Goal: Communication & Community: Ask a question

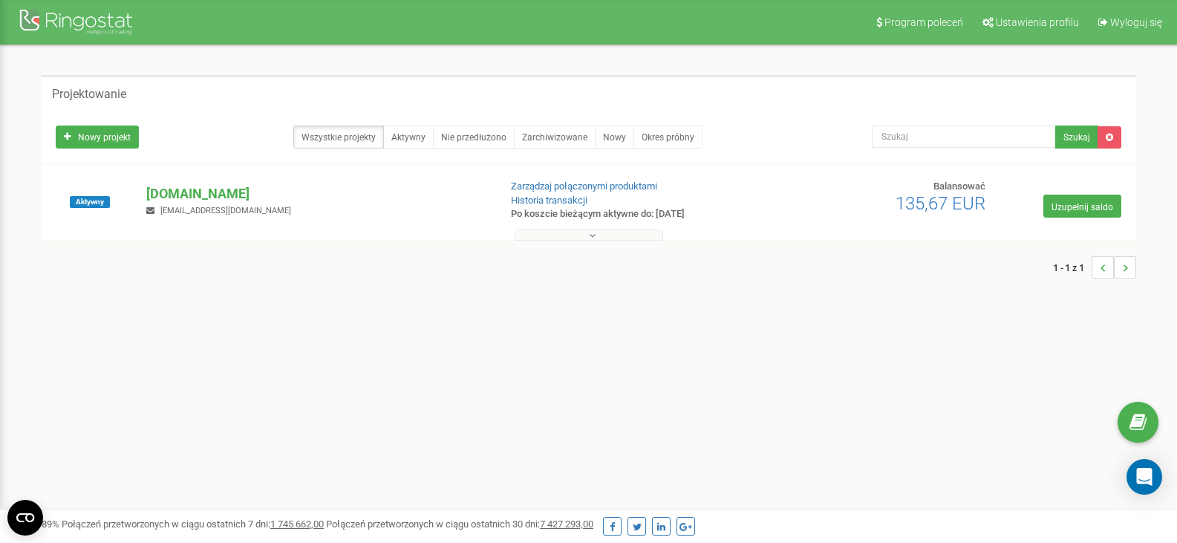
scroll to position [348, 0]
click at [575, 233] on button at bounding box center [589, 234] width 149 height 11
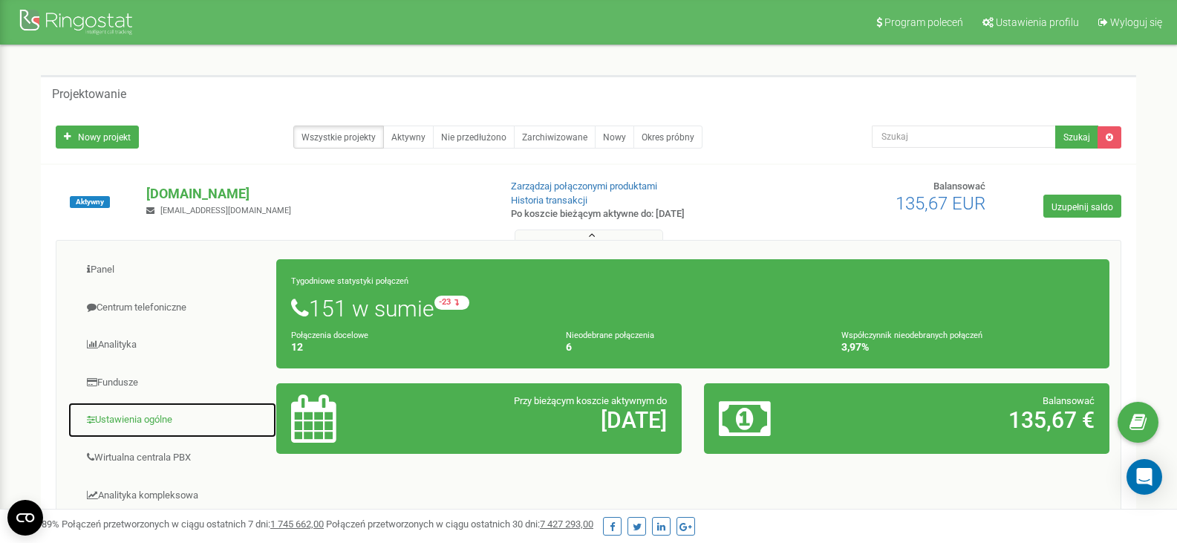
click at [131, 417] on font "Ustawienia ogólne" at bounding box center [133, 419] width 77 height 11
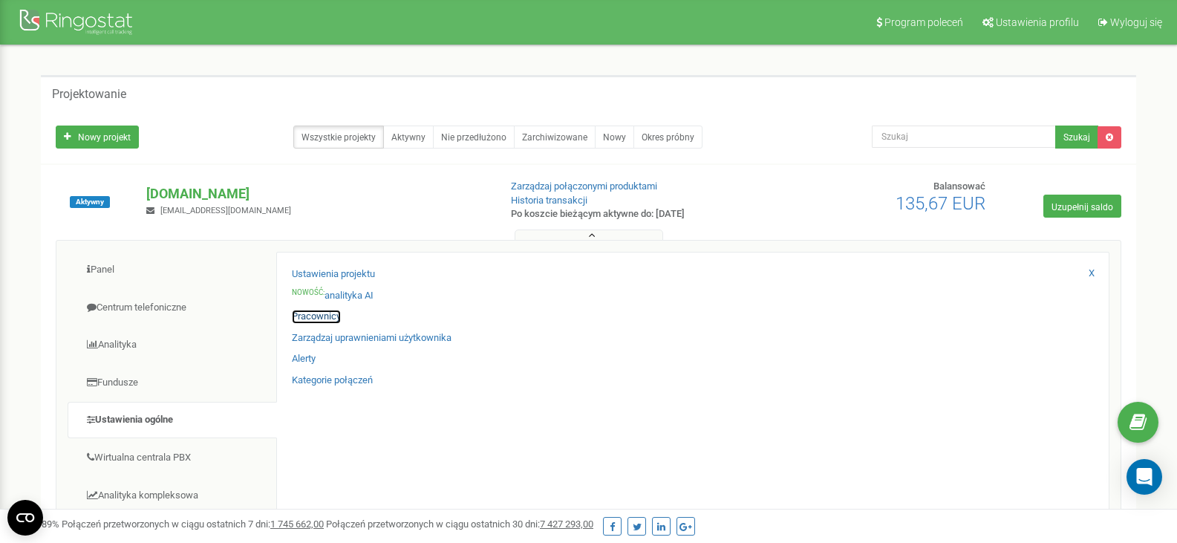
click at [316, 322] on font "Pracownicy" at bounding box center [316, 315] width 49 height 11
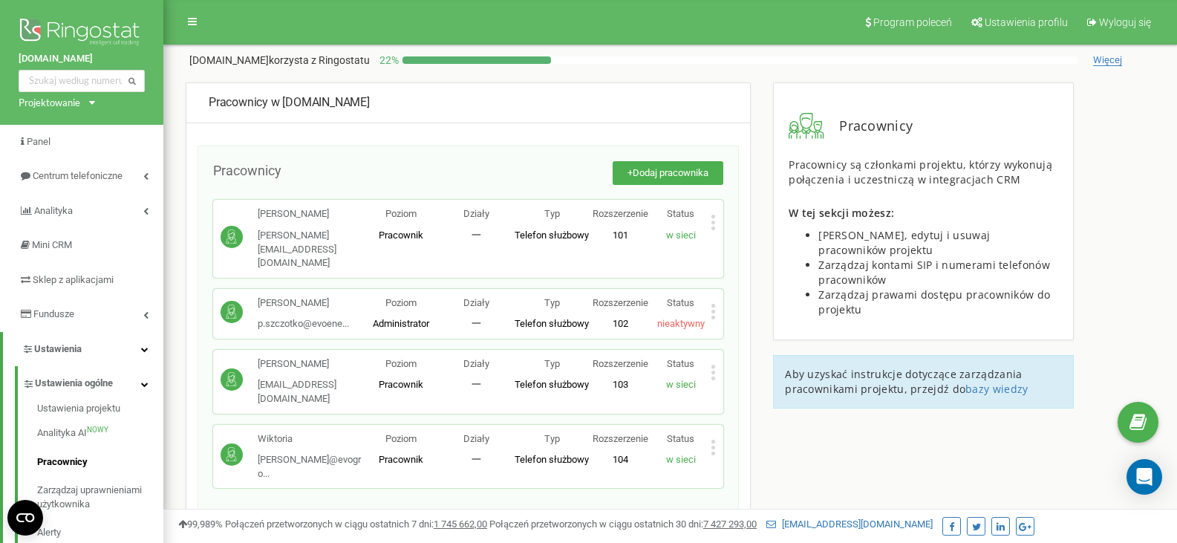
click at [713, 304] on icon at bounding box center [713, 312] width 5 height 16
click at [232, 301] on circle at bounding box center [232, 312] width 22 height 22
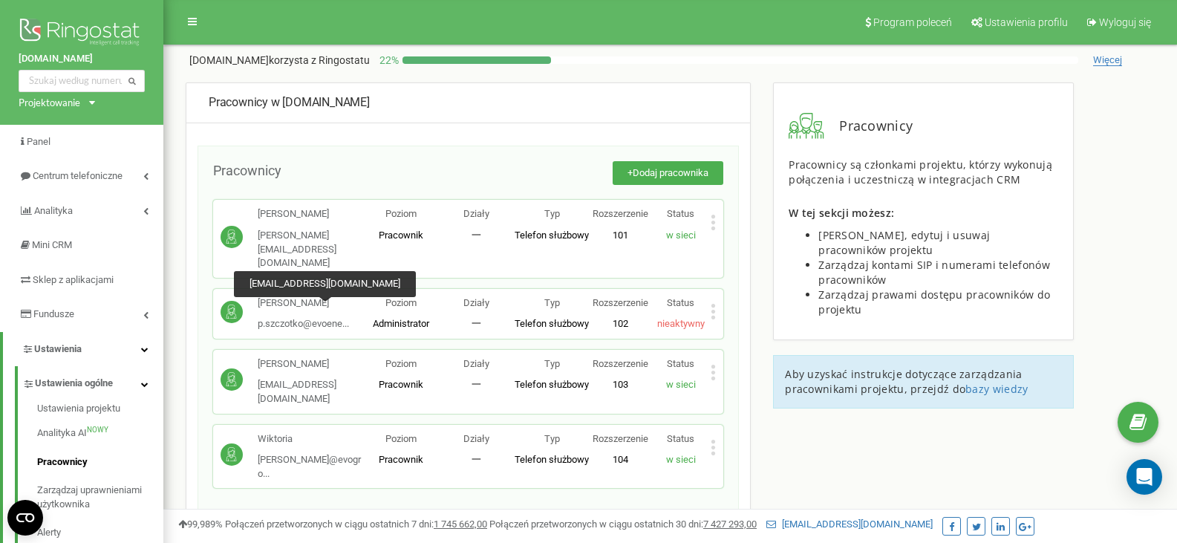
click at [323, 318] on font "p.szczotko@evoene..." at bounding box center [303, 323] width 91 height 11
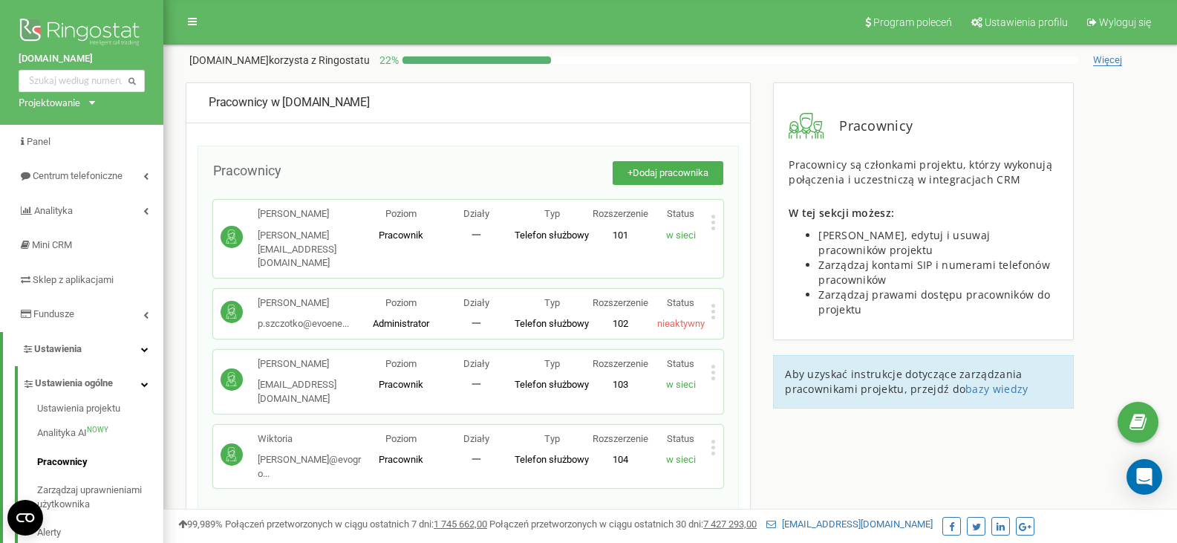
click at [406, 297] on font "Poziom" at bounding box center [400, 302] width 31 height 11
click at [559, 297] on font "Typ" at bounding box center [552, 302] width 16 height 11
click at [717, 296] on div "Paweł p.szczotko@evoene... p.szczotko@evoenergy.pl Poziom Administrator Działy …" at bounding box center [468, 314] width 510 height 50
click at [712, 304] on icon at bounding box center [713, 312] width 5 height 16
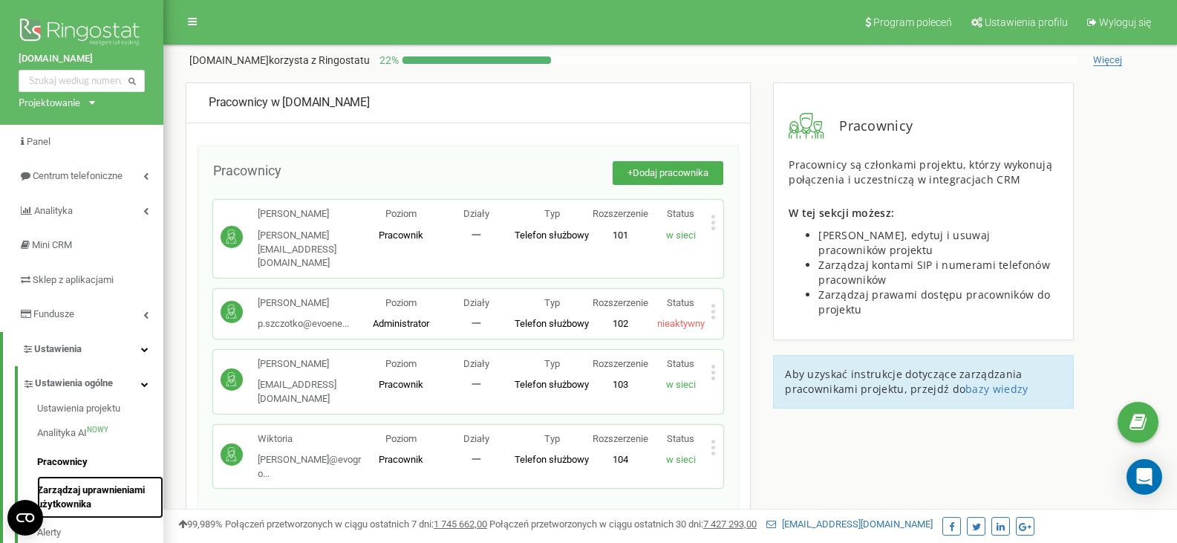
click at [97, 497] on font "Zarządzaj uprawnieniami użytkownika" at bounding box center [99, 496] width 125 height 27
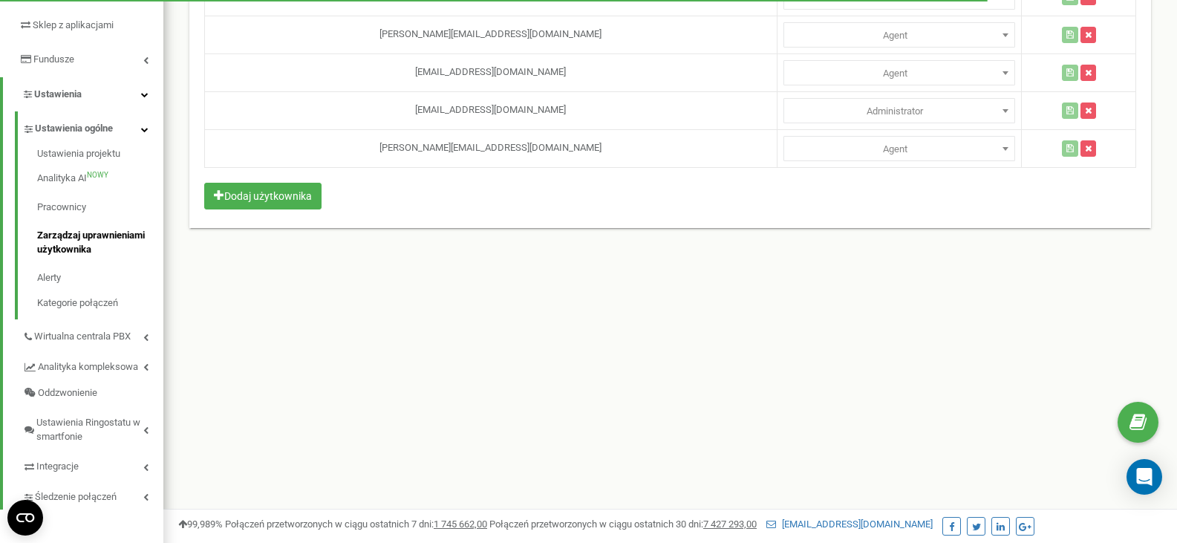
scroll to position [253, 0]
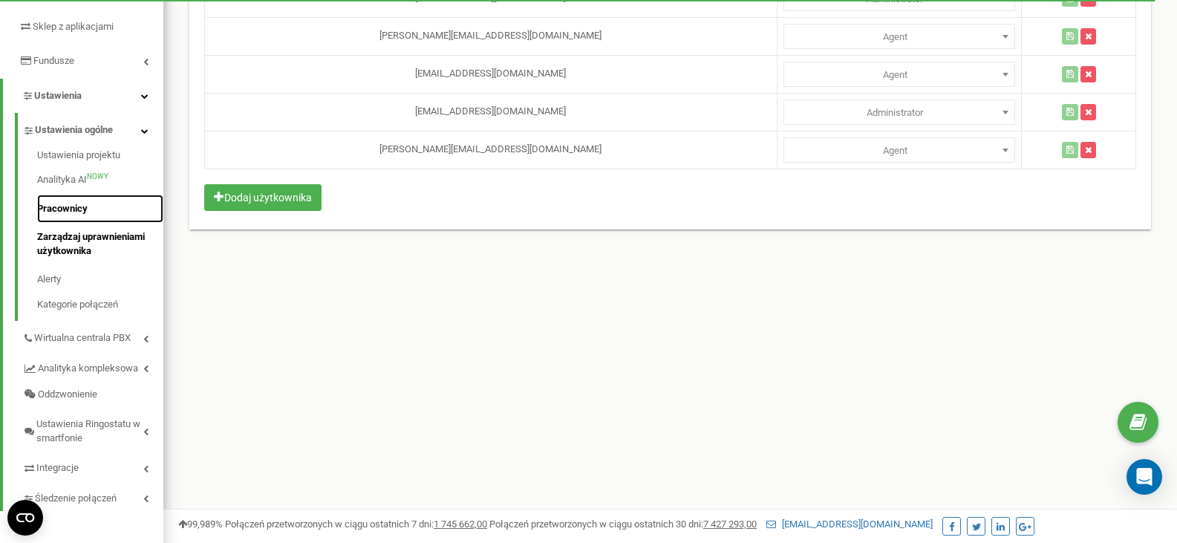
click at [70, 205] on font "Pracownicy" at bounding box center [62, 208] width 50 height 11
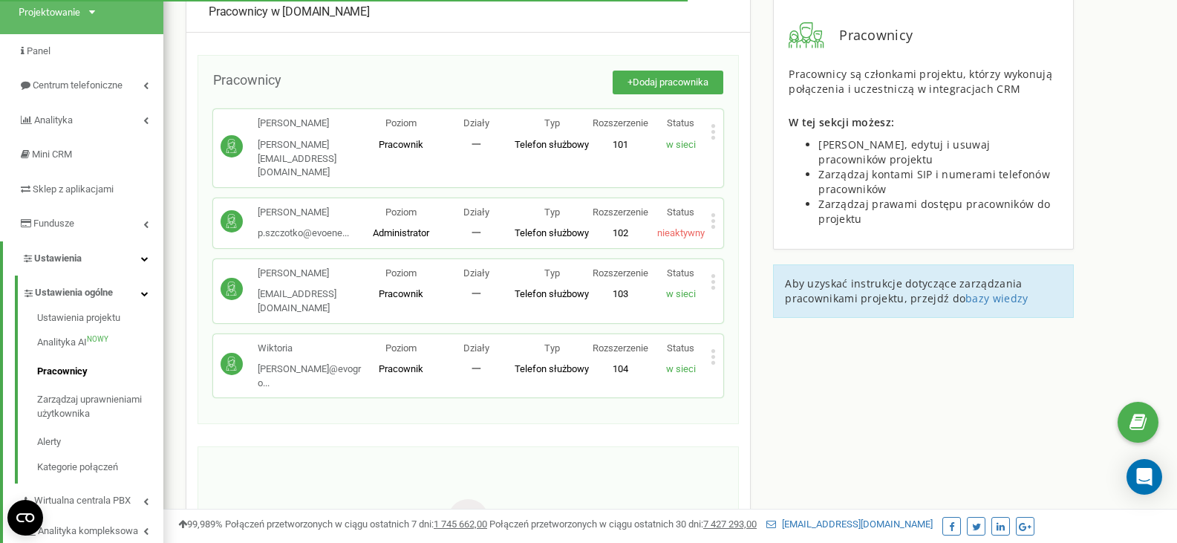
scroll to position [76, 0]
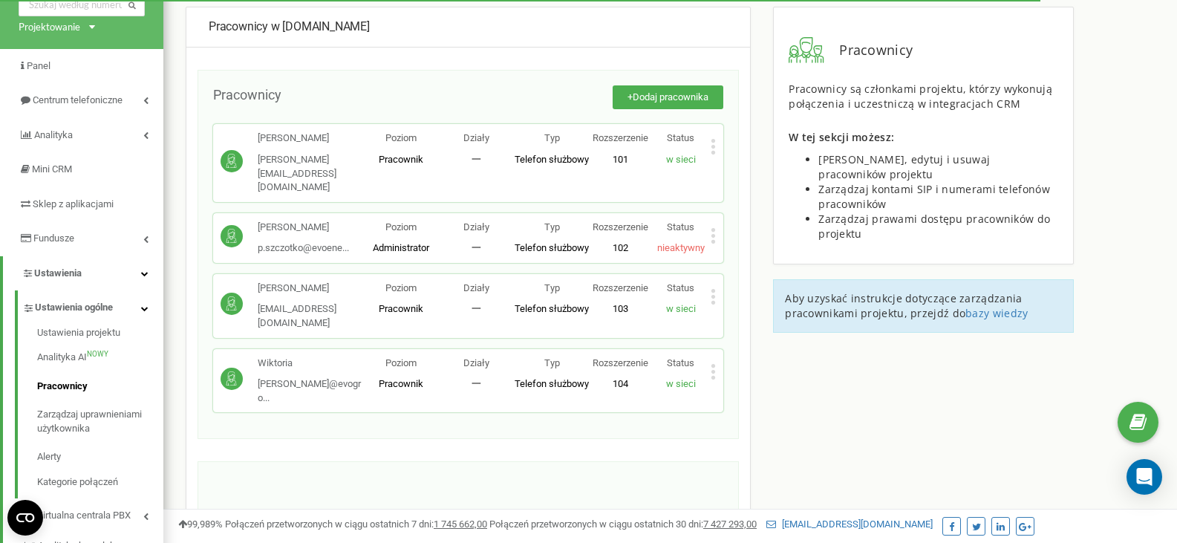
click at [231, 225] on circle at bounding box center [232, 236] width 22 height 22
click at [711, 228] on icon at bounding box center [713, 236] width 5 height 16
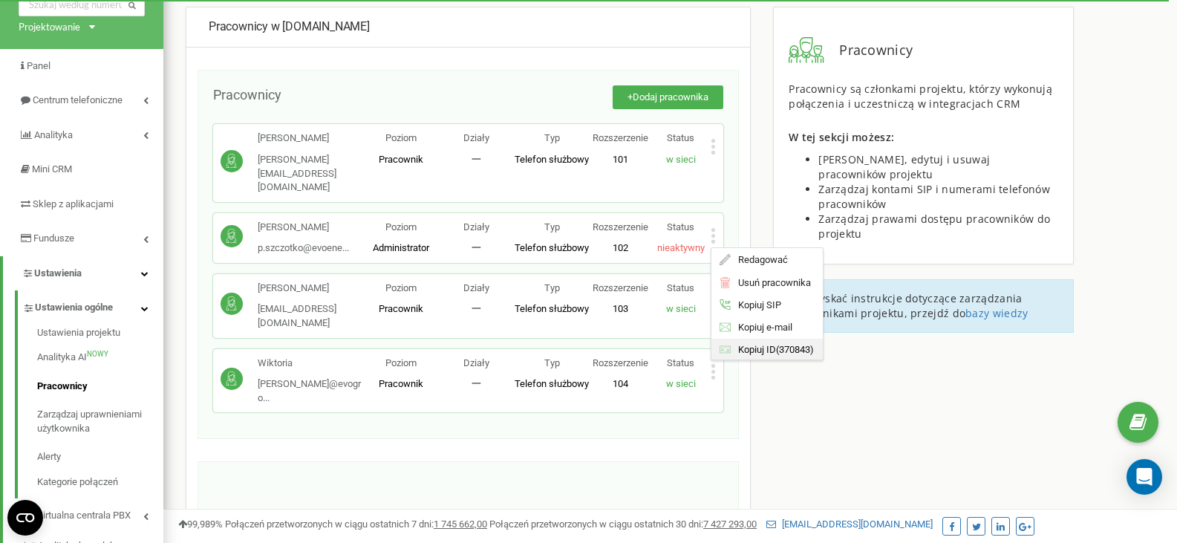
click at [743, 344] on font "Kopiuj ID" at bounding box center [758, 349] width 38 height 11
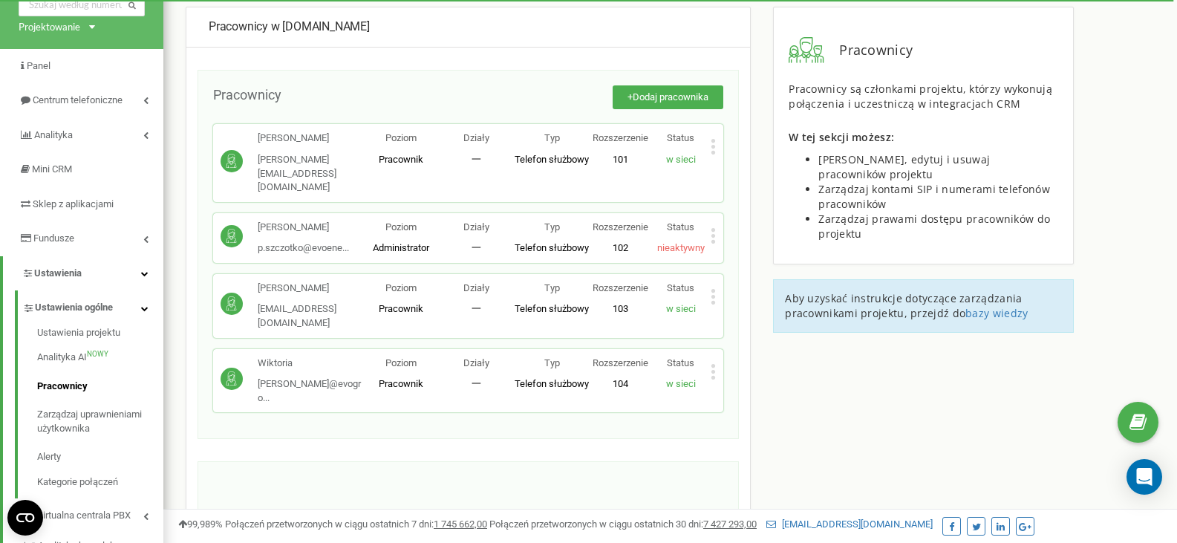
click at [711, 233] on div "Redagować Usuń pracownika Kopiuj SIP Kopiuj e-mail Kopiuj ID ( 370843 )" at bounding box center [713, 238] width 5 height 20
click at [766, 254] on font "Redagować" at bounding box center [764, 259] width 50 height 11
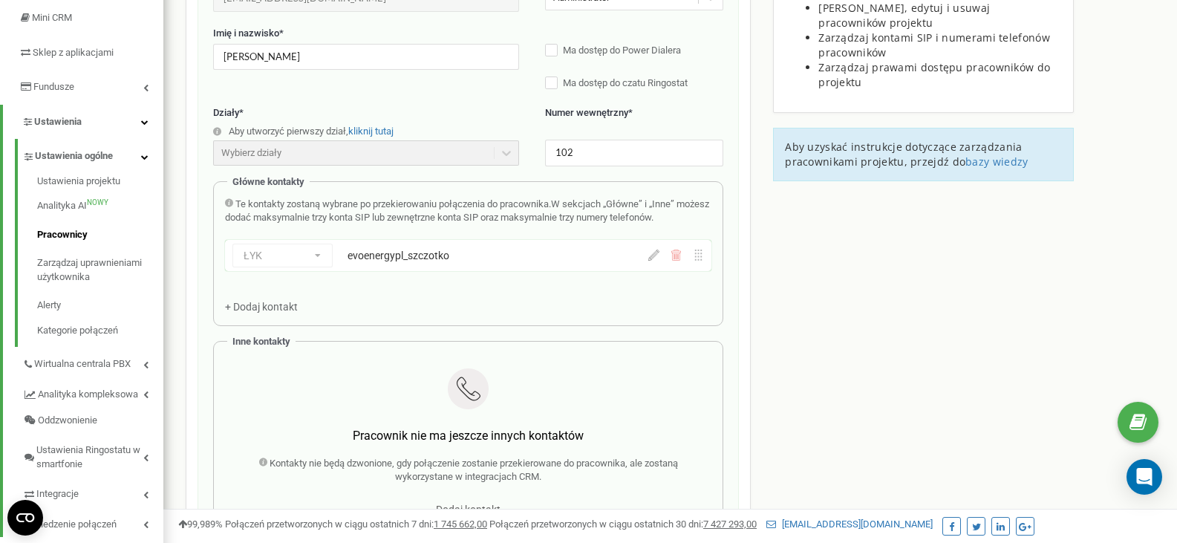
scroll to position [225, 0]
click at [1139, 486] on div "Otwórz komunikator interkomowy" at bounding box center [1144, 476] width 39 height 39
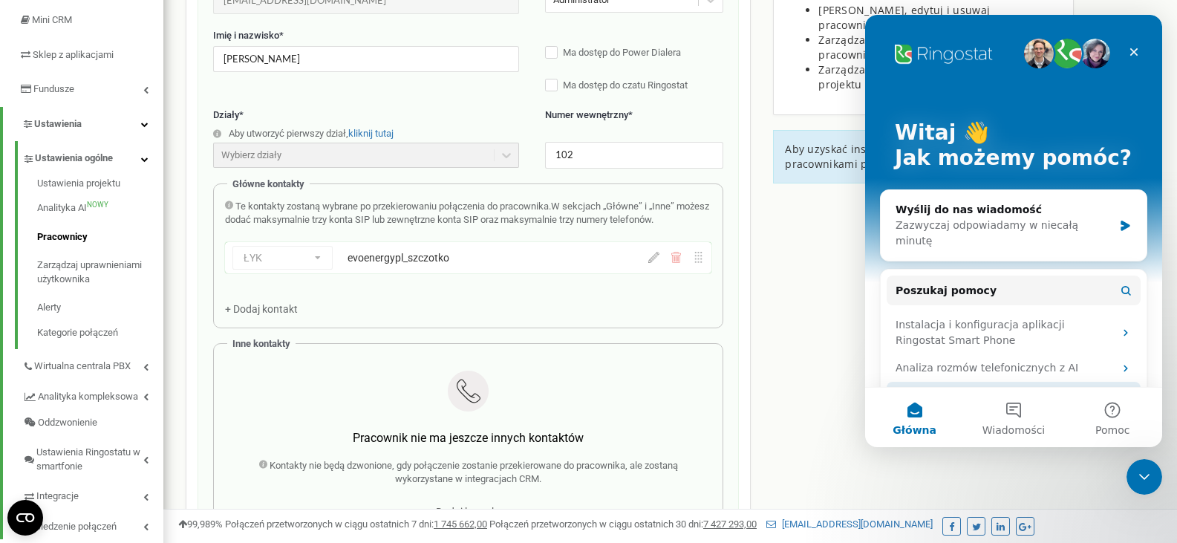
scroll to position [0, 0]
click at [1111, 219] on div "Wyślij do nas wiadomość Zazwyczaj odpowiadamy w niecałą minutę" at bounding box center [1014, 225] width 266 height 71
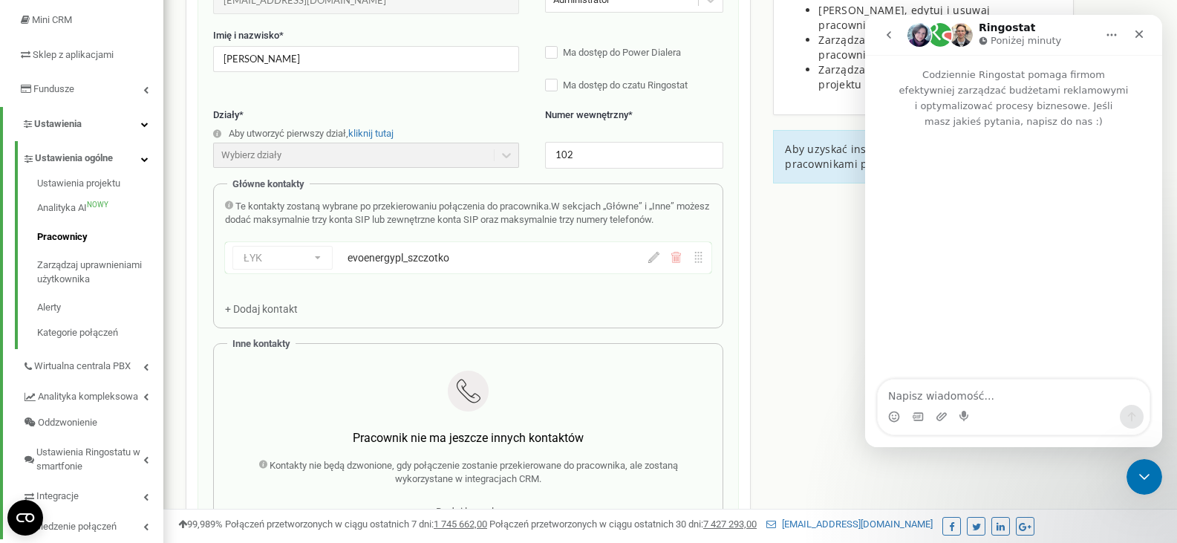
click at [999, 393] on textarea "Napisz wiadomość..." at bounding box center [1014, 391] width 272 height 25
type textarea "WITAM"
type textarea "z"
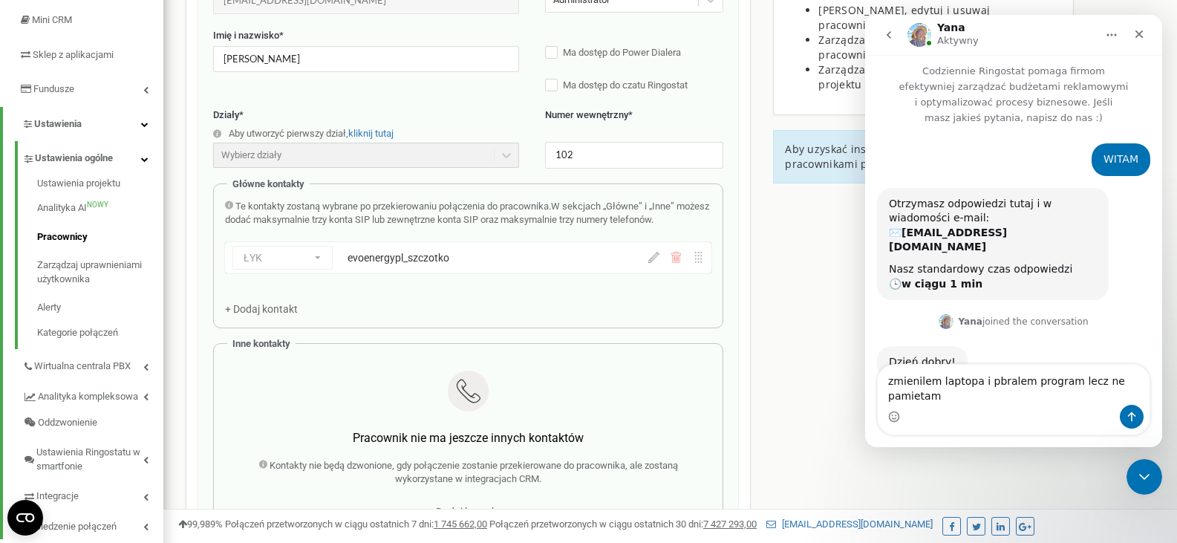
scroll to position [19, 0]
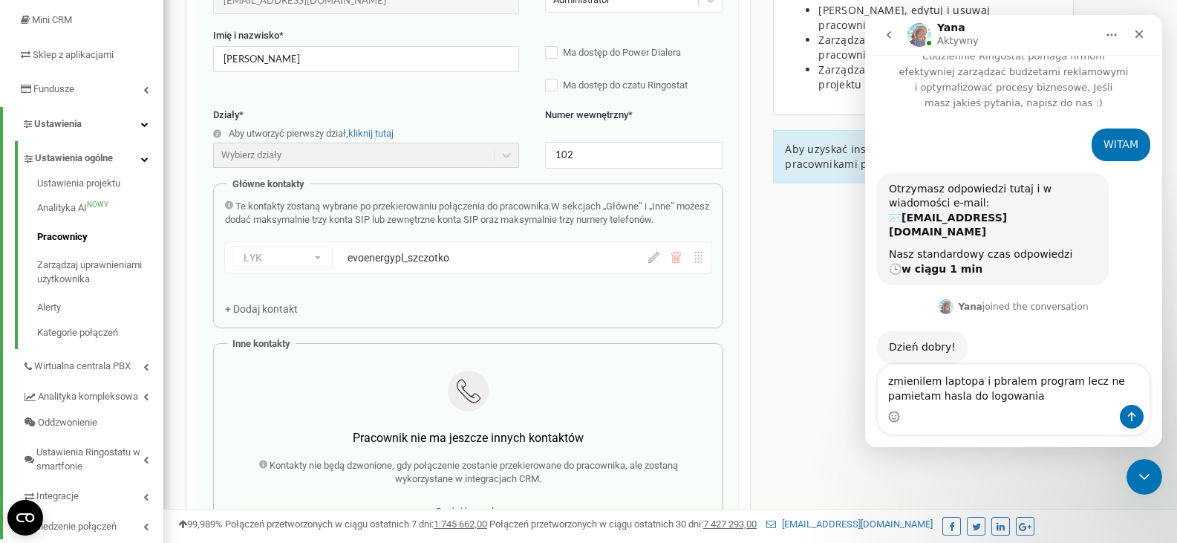
type textarea "zmienilem laptopa i pbralem program lecz ne pamietam hasla do logowania"
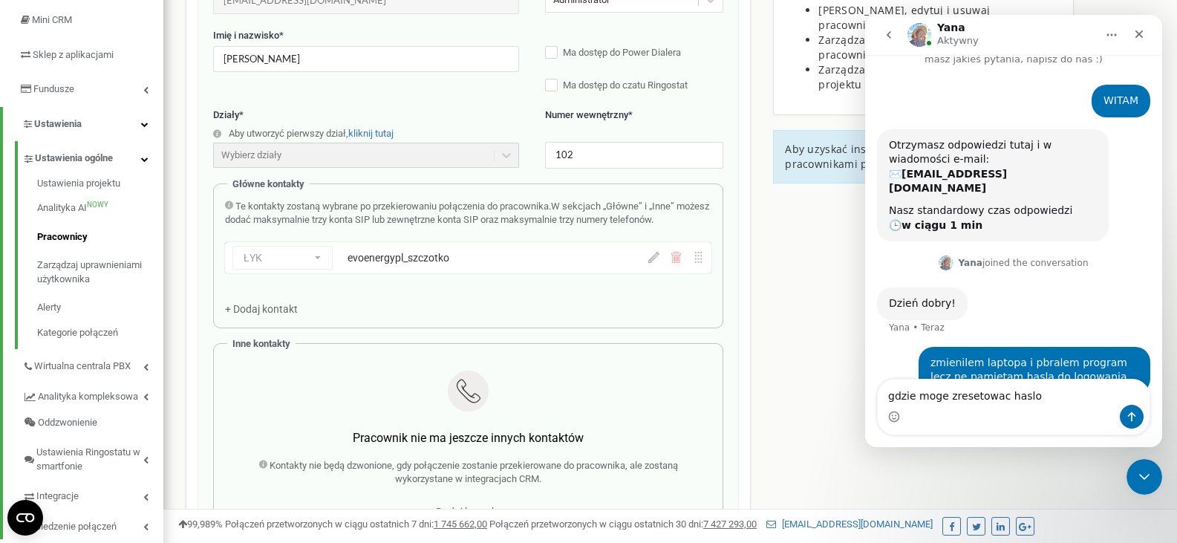
type textarea "gdzie moge zresetowac haslo?"
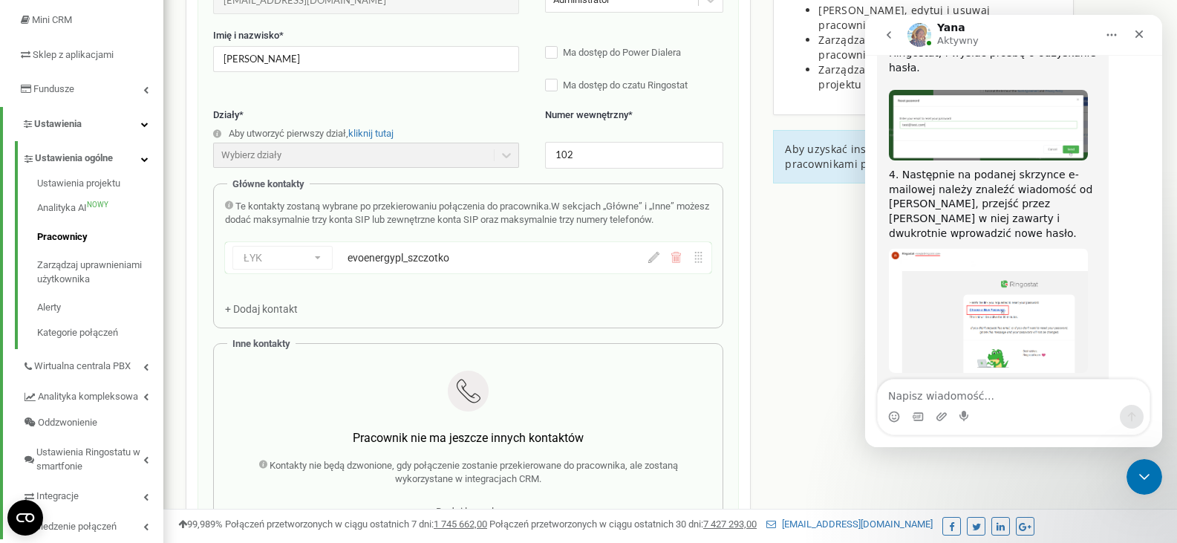
scroll to position [813, 0]
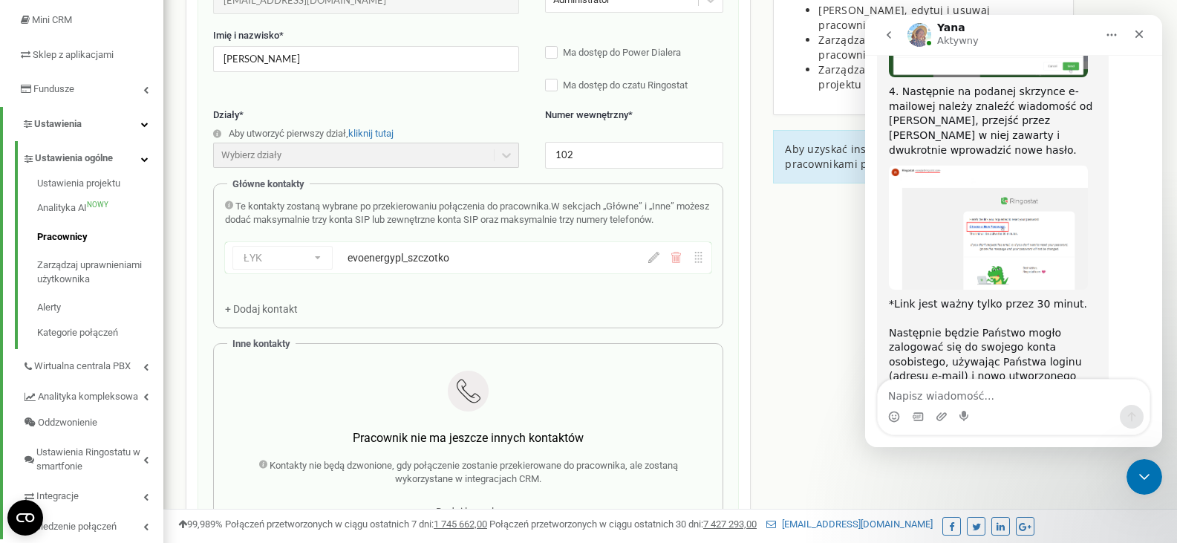
click at [1005, 399] on link "https://app.ringostat.com/project/projects" at bounding box center [947, 405] width 116 height 12
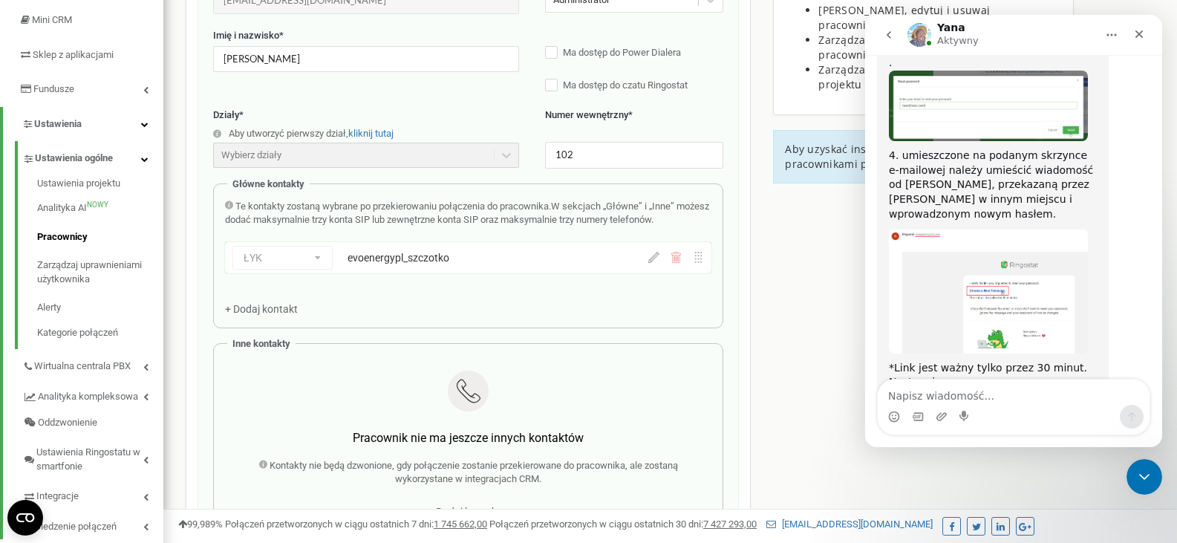
scroll to position [916, 0]
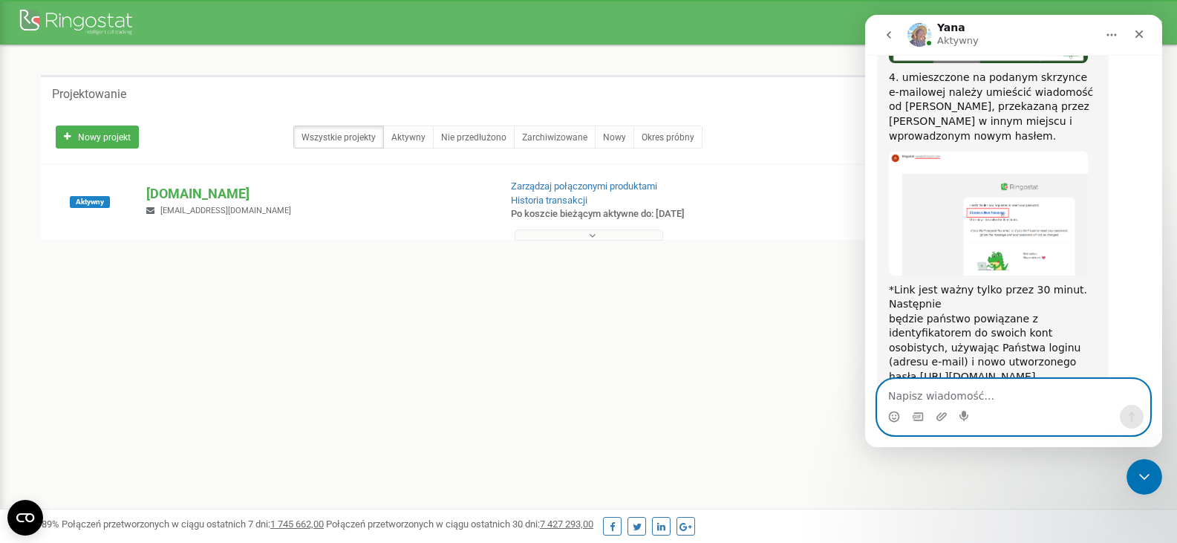
scroll to position [876, 0]
